Goal: Navigation & Orientation: Find specific page/section

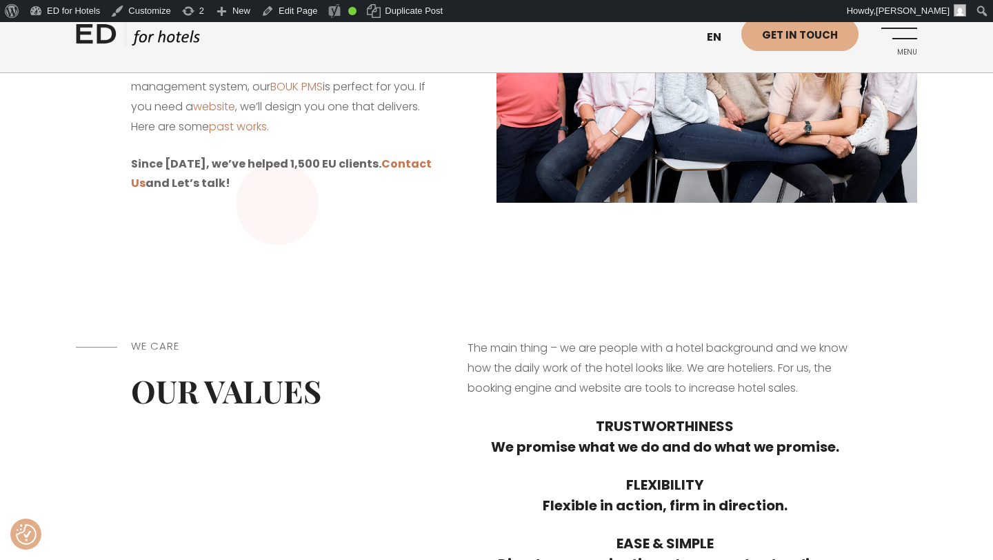
scroll to position [235, 0]
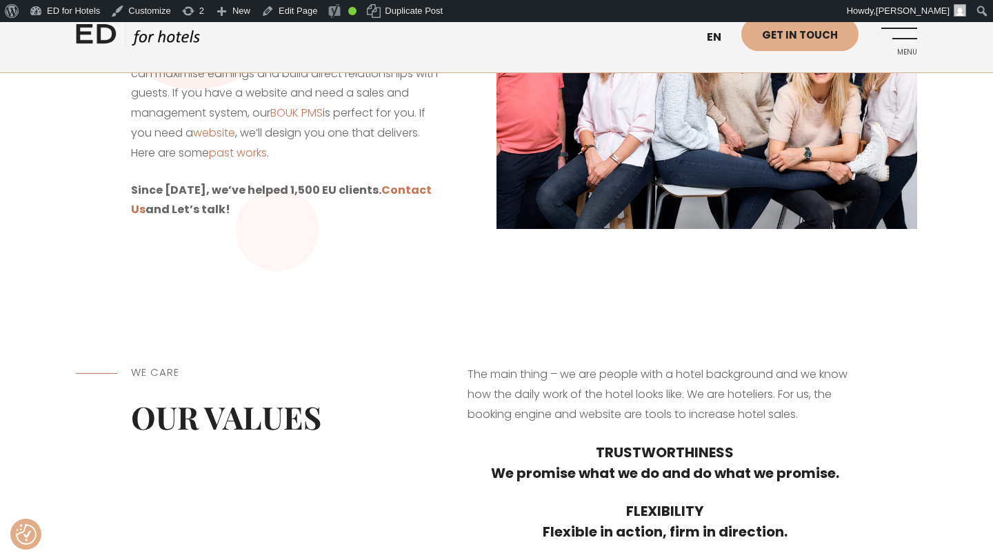
click at [103, 39] on link "ED HOTELS" at bounding box center [138, 38] width 124 height 34
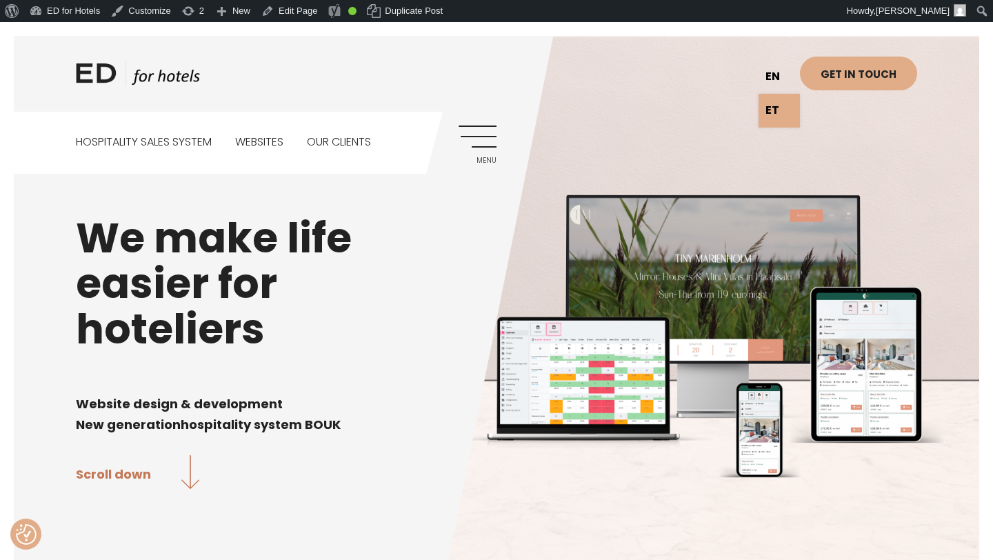
click at [777, 74] on link "en" at bounding box center [779, 77] width 41 height 34
click at [776, 104] on link "ET" at bounding box center [779, 111] width 41 height 34
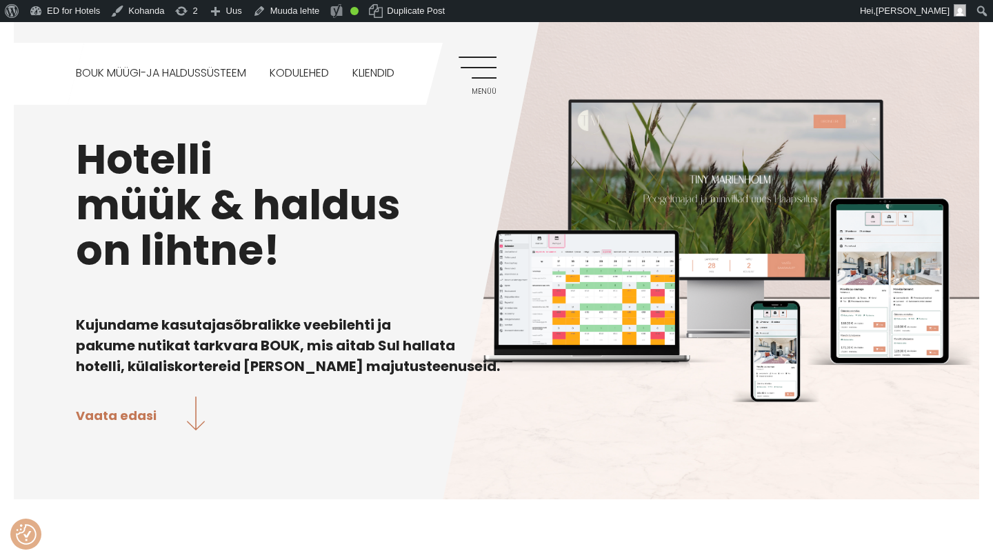
scroll to position [72, 0]
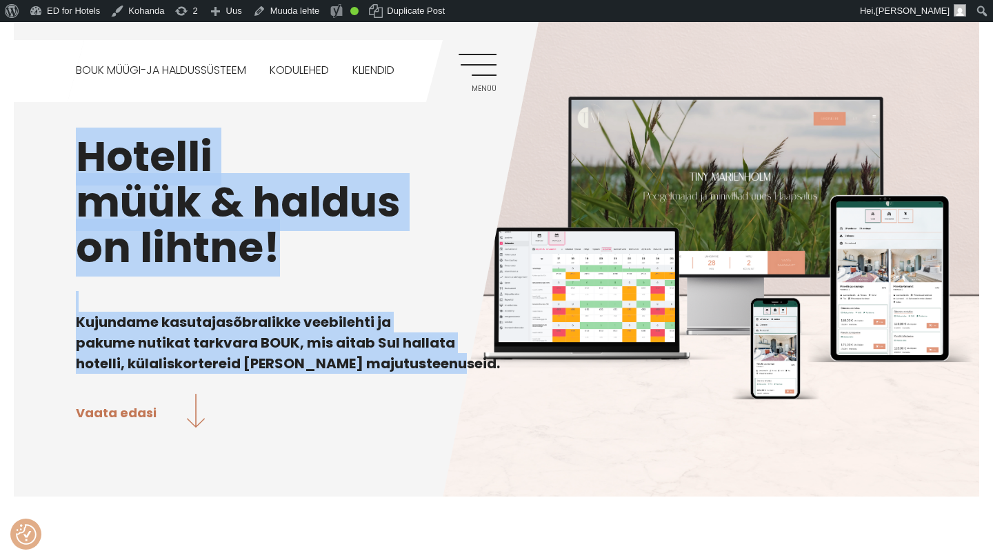
drag, startPoint x: 441, startPoint y: 366, endPoint x: 68, endPoint y: 150, distance: 430.5
click at [68, 150] on div "Hotelli müük & haldus on lihtne! Kujundame kasutajasõbralikke veebilehti ja pak…" at bounding box center [496, 230] width 993 height 560
copy div "Hotelli müük & haldus on lihtne! Kujundame kasutajasõbralikke veebilehti ja pak…"
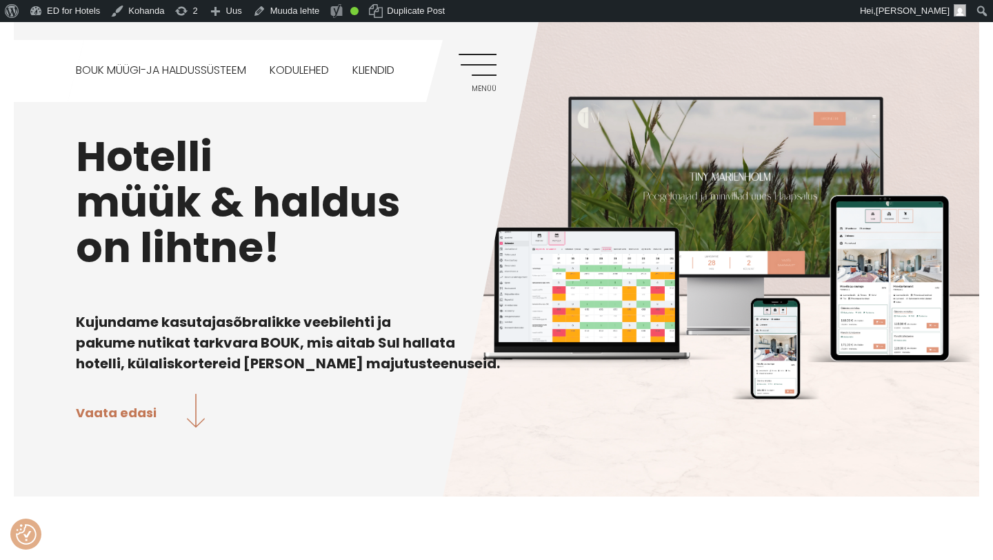
click at [442, 387] on p at bounding box center [496, 384] width 841 height 20
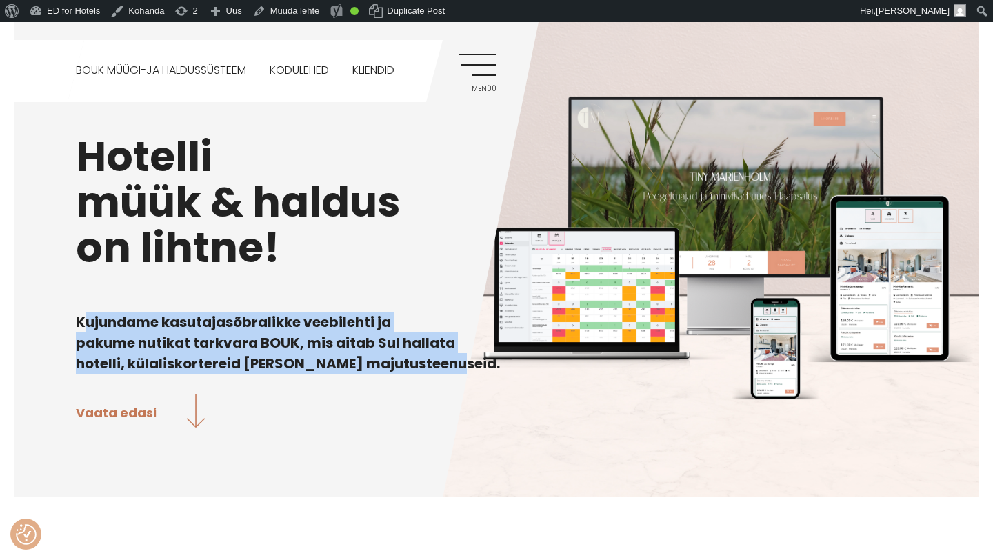
drag, startPoint x: 439, startPoint y: 355, endPoint x: 68, endPoint y: 319, distance: 372.8
click at [68, 319] on div "Hotelli müük & haldus on lihtne! Kujundame kasutajasõbralikke veebilehti ja pak…" at bounding box center [496, 230] width 993 height 560
copy b "Kujundame kasutajasõbralikke veebilehti ja pakume nutikat tarkvara BOUK, mis ai…"
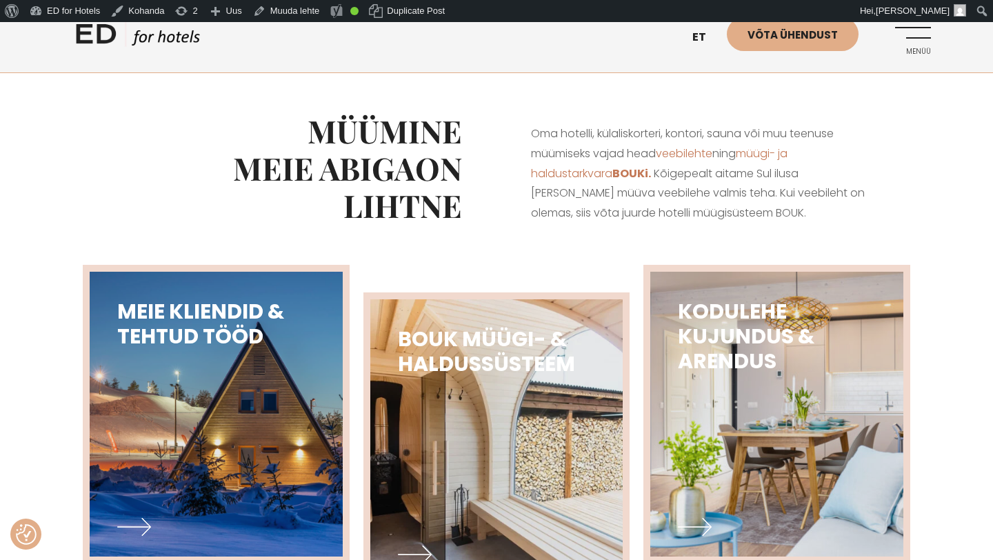
scroll to position [509, 0]
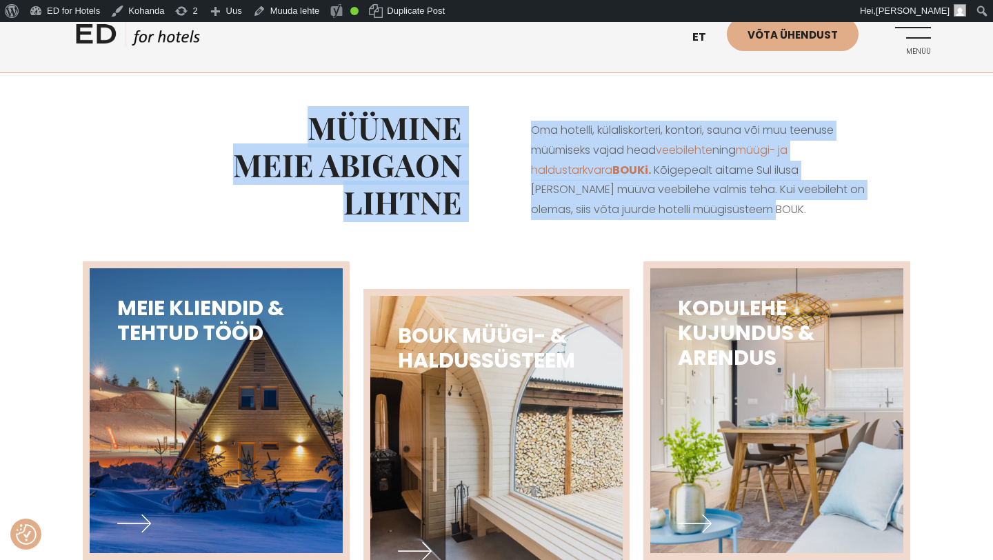
drag, startPoint x: 732, startPoint y: 213, endPoint x: 292, endPoint y: 124, distance: 448.9
click at [292, 124] on div "MÜÜMINE MEIE ABIGA ON LIHTNE Oma hotelli, külaliskorteri, kontori, sauna või mu…" at bounding box center [496, 164] width 841 height 181
copy div "MÜÜMINE MEIE ABIGA ON LIHTNE Oma hotelli, külaliskorteri, kontori, sauna või mu…"
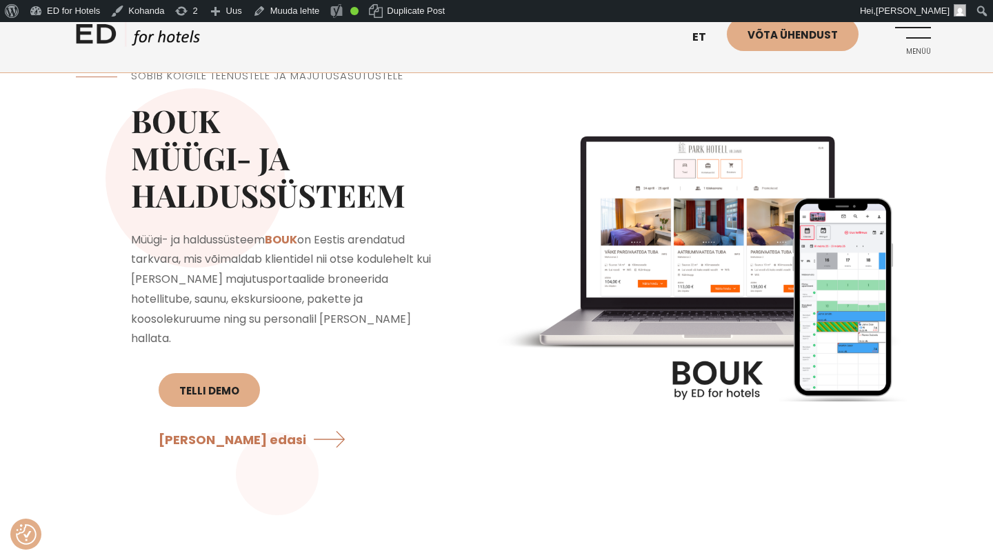
scroll to position [1082, 0]
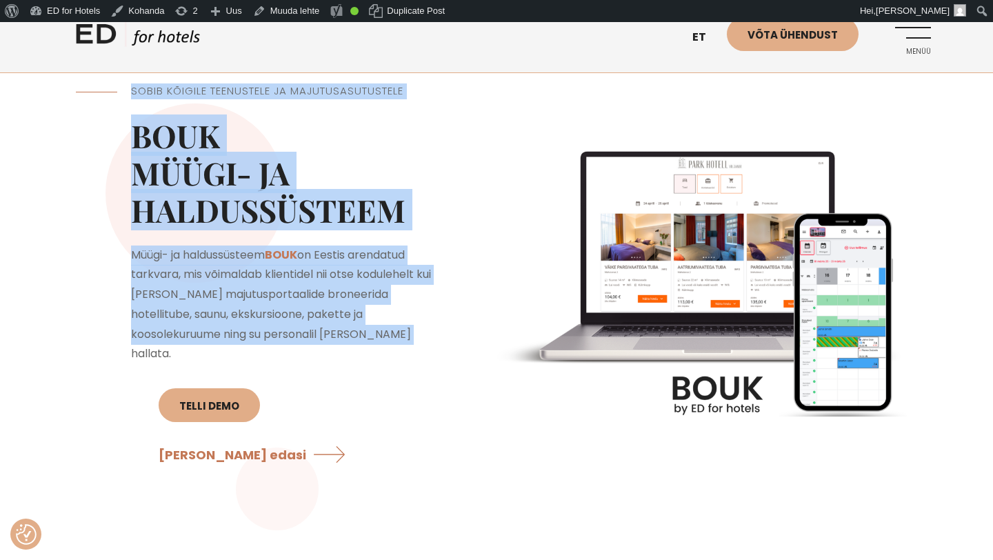
drag, startPoint x: 308, startPoint y: 337, endPoint x: 121, endPoint y: 91, distance: 309.6
click at [121, 91] on div "SOBIB KÕIGILE TEENUSTELE JA MAJUTUSASUTUSTELE BOUK Müügi- ja haldussüsteem Müüg…" at bounding box center [286, 290] width 421 height 482
copy div "SOBIB KÕIGILE TEENUSTELE JA MAJUTUSASUTUSTELE BOUK Müügi- ja haldussüsteem Müüg…"
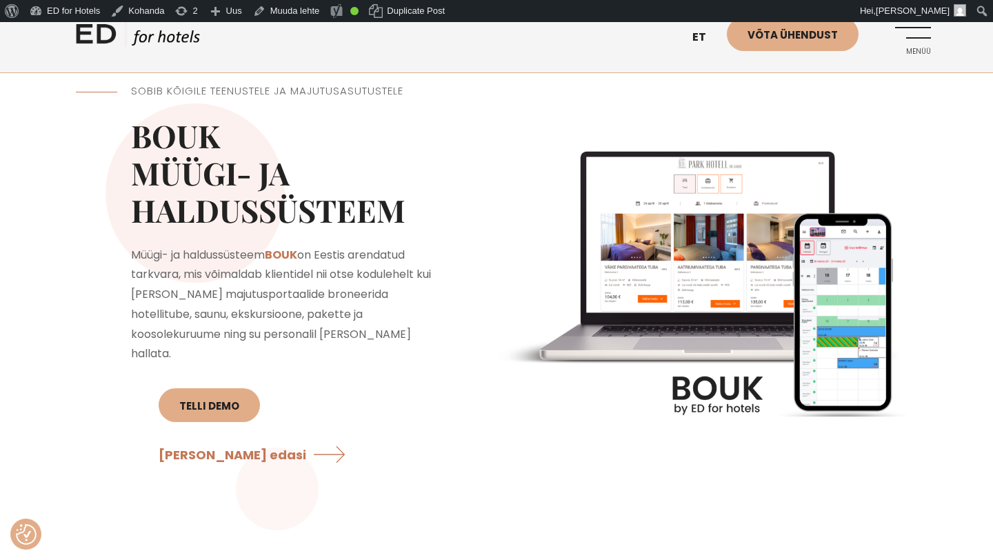
click at [436, 153] on h2 "BOUK Müügi- ja haldussüsteem" at bounding box center [286, 173] width 310 height 112
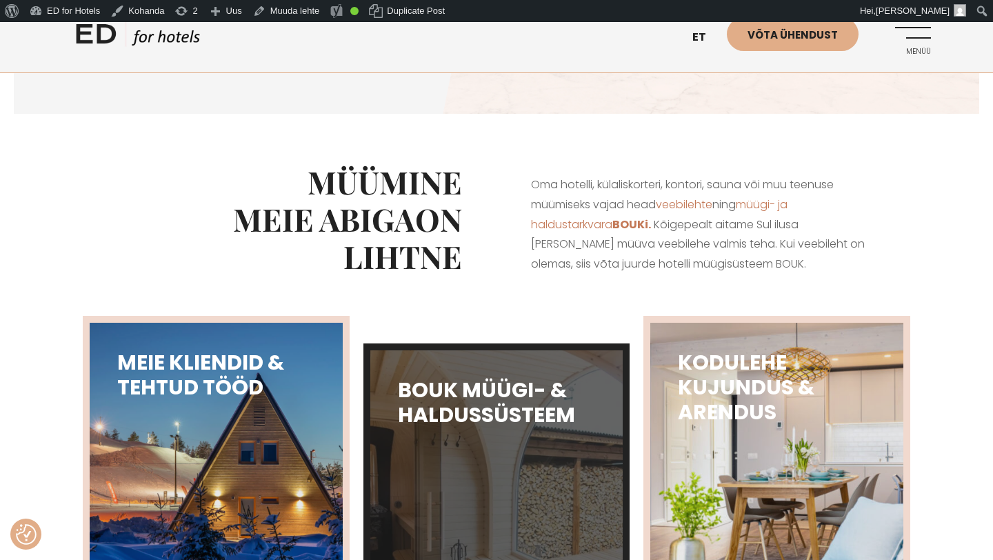
scroll to position [439, 0]
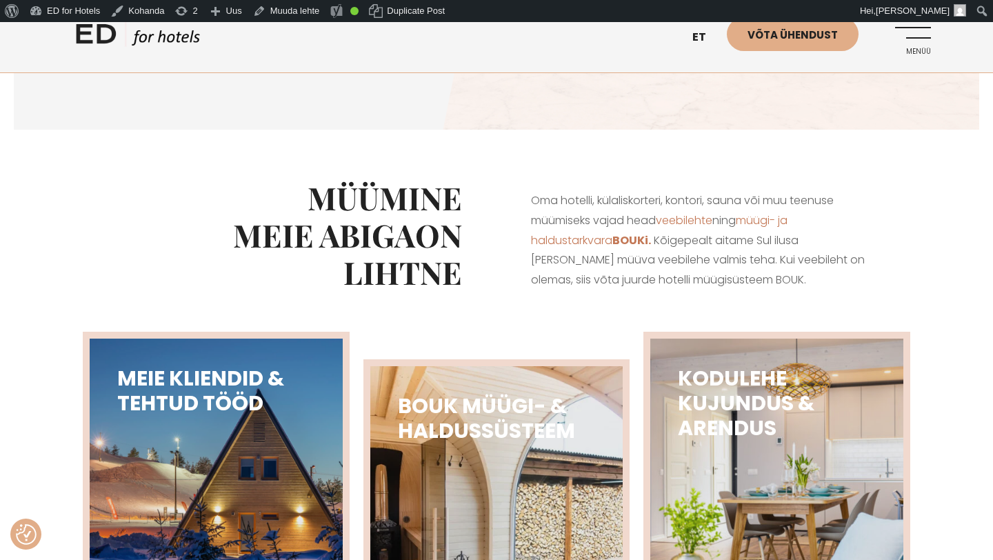
click at [921, 31] on link "Menüü" at bounding box center [912, 36] width 38 height 38
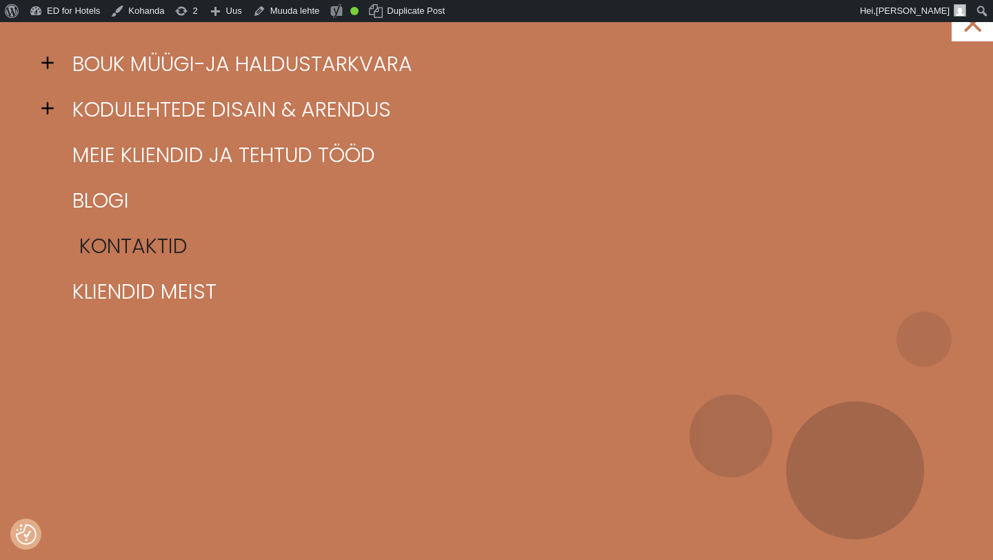
click at [127, 243] on link "Kontaktid" at bounding box center [514, 246] width 890 height 46
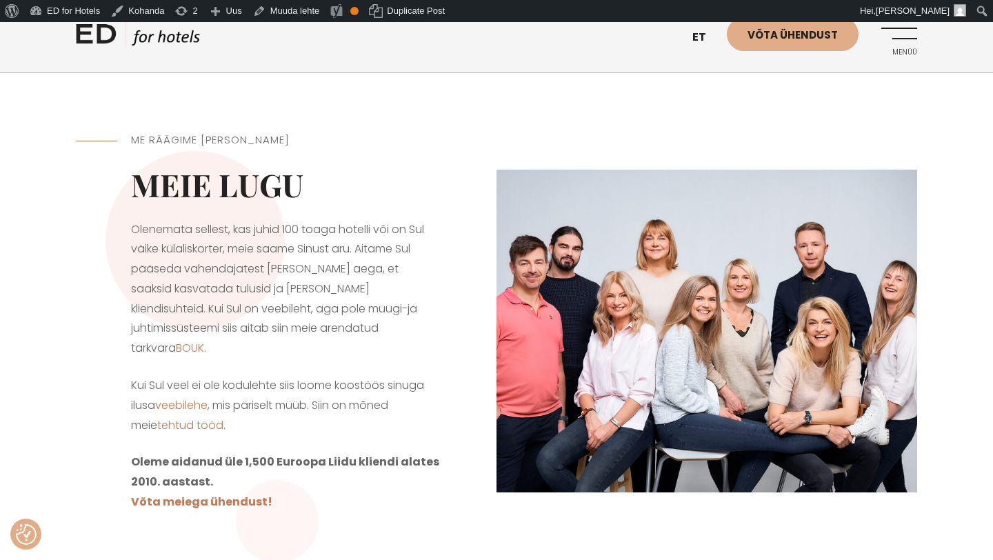
click at [100, 41] on link "ED HOTELS" at bounding box center [138, 38] width 124 height 34
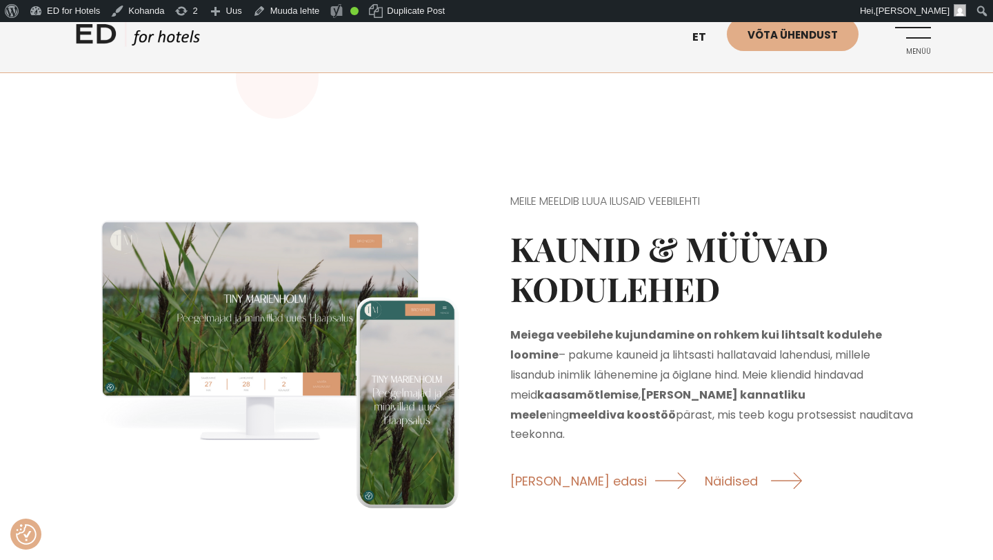
scroll to position [1495, 0]
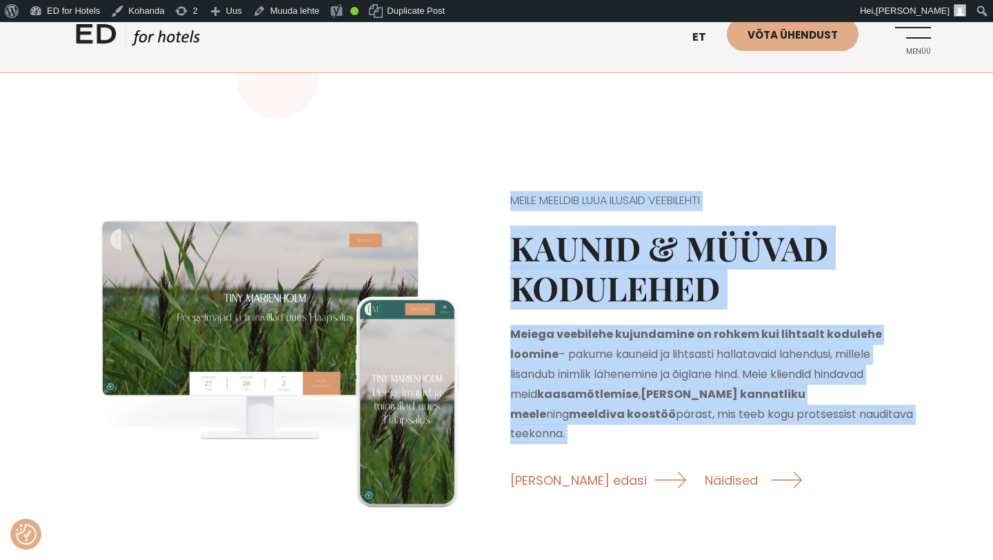
drag, startPoint x: 510, startPoint y: 139, endPoint x: 734, endPoint y: 373, distance: 324.4
click at [734, 373] on div "MEILE MEELDIB LUUA ILUSAID VEEBILEHTI Kaunid & müüvad kodulehed Meiega veebileh…" at bounding box center [714, 360] width 435 height 372
copy div "MEILE MEELDIB LUUA ILUSAID VEEBILEHTI Kaunid & müüvad kodulehed Meiega veebileh…"
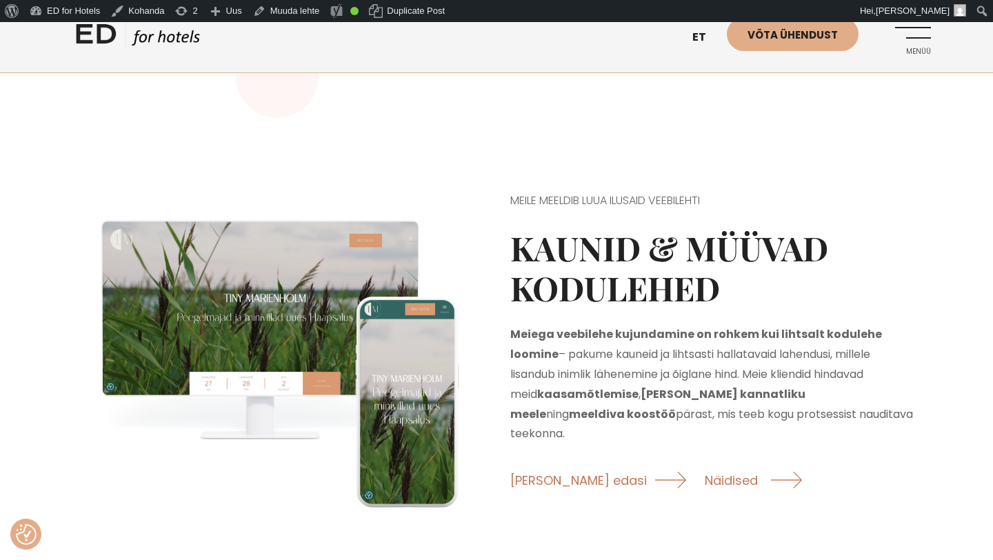
click at [728, 463] on div "MEILE MEELDIB LUUA ILUSAID VEEBILEHTI Kaunid & müüvad kodulehed Meiega veebileh…" at bounding box center [714, 360] width 435 height 372
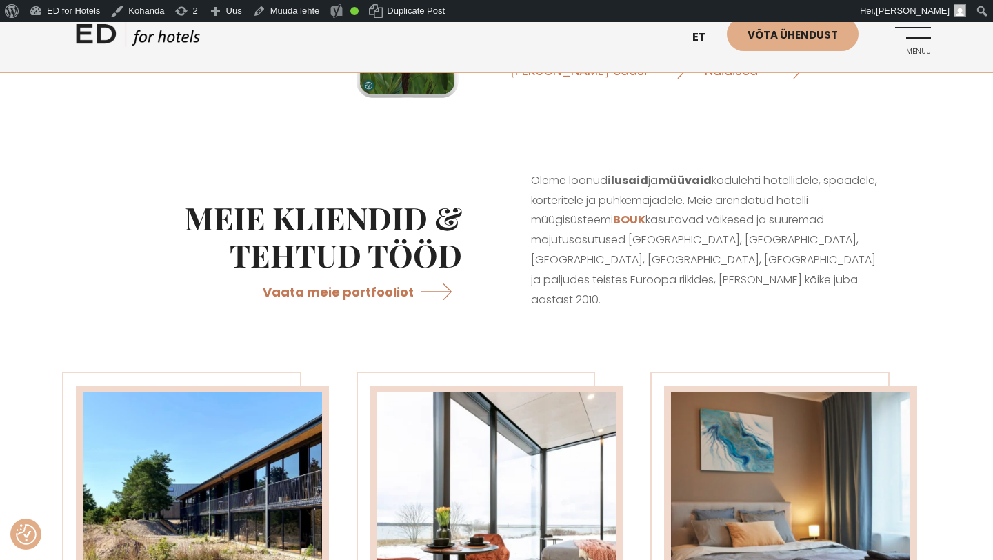
scroll to position [1905, 0]
click at [908, 44] on link "Menüü" at bounding box center [912, 36] width 38 height 38
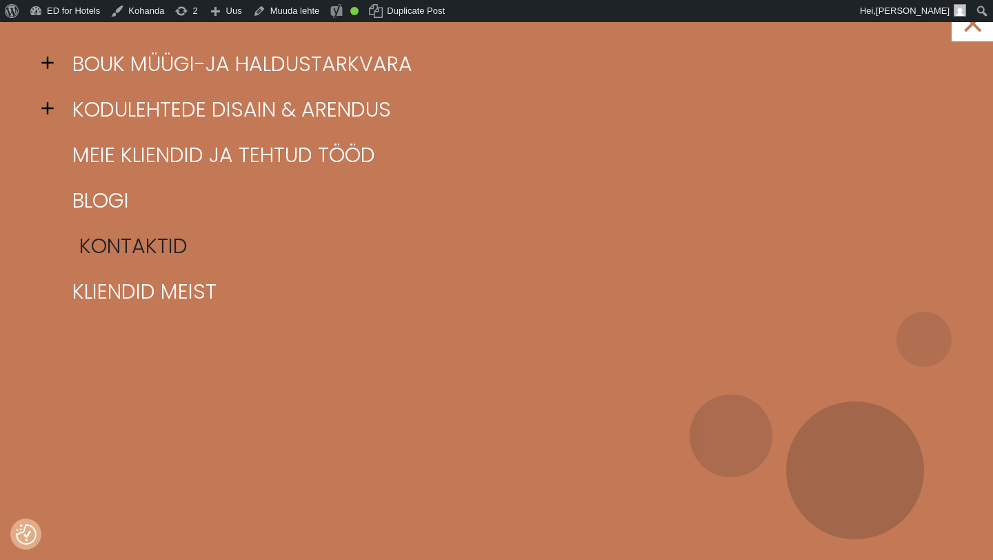
click at [92, 250] on link "Kontaktid" at bounding box center [514, 246] width 890 height 46
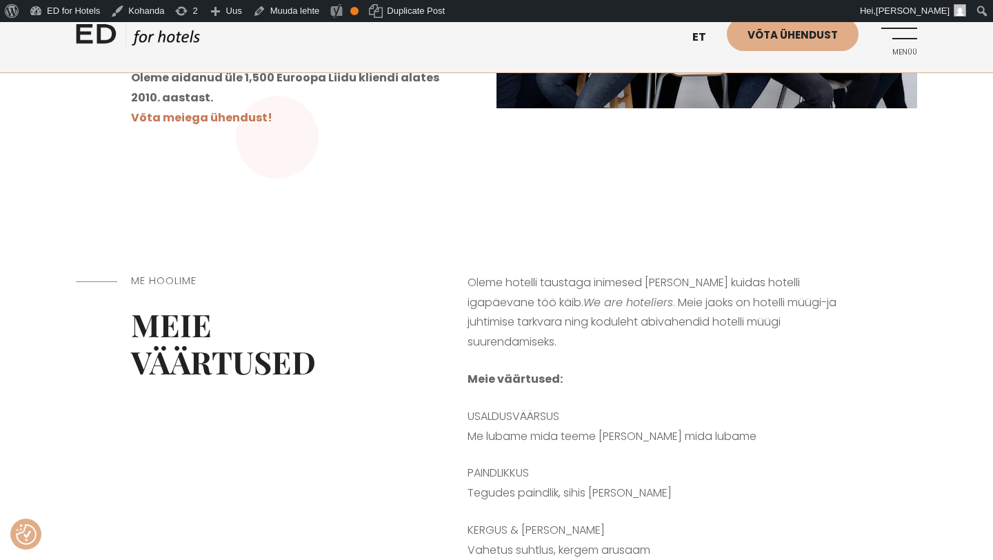
scroll to position [381, 0]
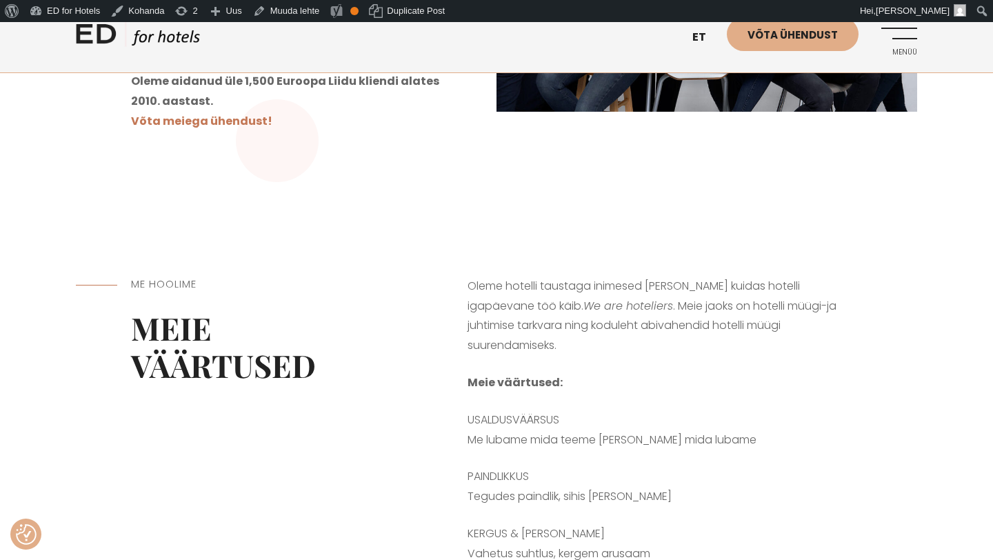
drag, startPoint x: 131, startPoint y: 260, endPoint x: 677, endPoint y: 530, distance: 608.9
click at [677, 530] on div "Me hoolime Meie väärtused Oleme hotelli taustaga inimesed [PERSON_NAME] kuidas …" at bounding box center [496, 420] width 841 height 363
copy div "Me hoolime Meie väärtused Oleme hotelli taustaga inimesed [PERSON_NAME] kuidas …"
